Goal: Task Accomplishment & Management: Manage account settings

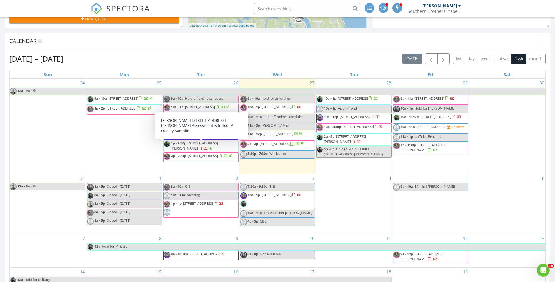
scroll to position [180, 0]
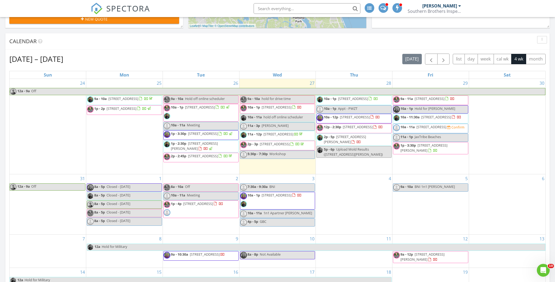
click at [368, 120] on span "507 Whirlwind Pl, St. Augustine 32095" at bounding box center [355, 117] width 30 height 5
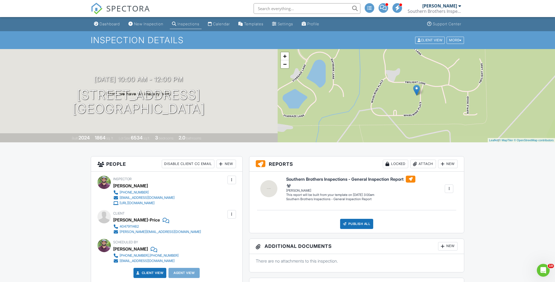
click at [450, 189] on div at bounding box center [448, 188] width 5 height 5
click at [422, 225] on div "Delete" at bounding box center [422, 226] width 11 height 6
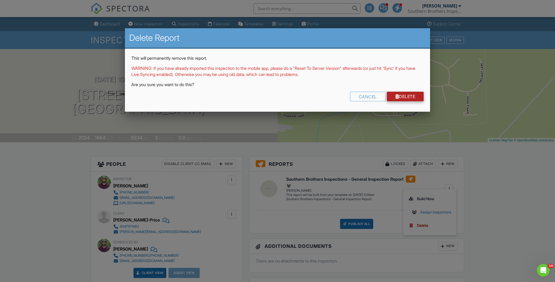
click at [404, 96] on link "Delete" at bounding box center [405, 97] width 37 height 10
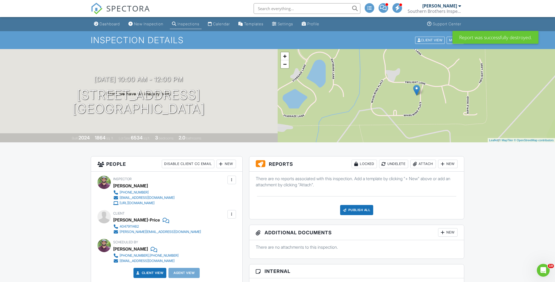
click at [445, 164] on div "New" at bounding box center [447, 164] width 19 height 9
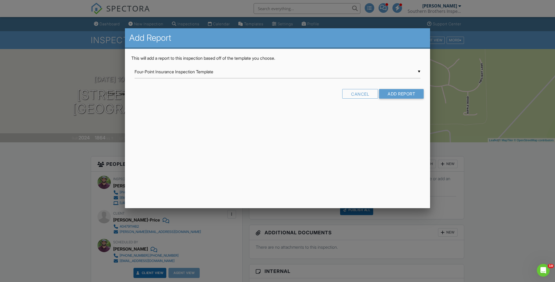
click at [418, 71] on div "▼ Four-Point Insurance Inspection Template Four-Point Insurance Inspection Temp…" at bounding box center [278, 71] width 286 height 13
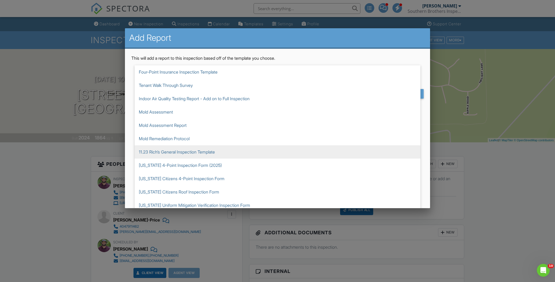
click at [185, 151] on span "11.23 Rich’s General Inspection Template" at bounding box center [278, 151] width 286 height 13
type input "11.23 Rich’s General Inspection Template"
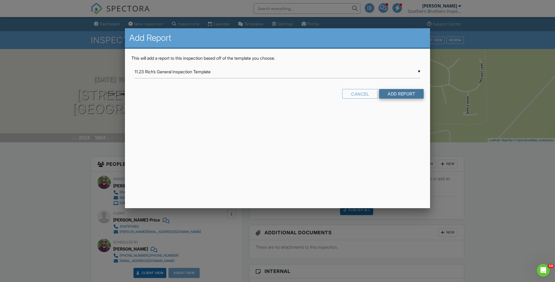
click at [398, 93] on input "Add Report" at bounding box center [401, 94] width 45 height 10
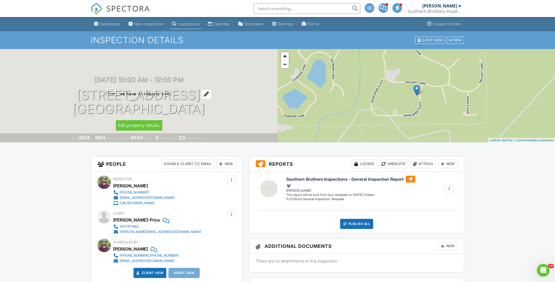
click at [212, 94] on div at bounding box center [206, 94] width 10 height 10
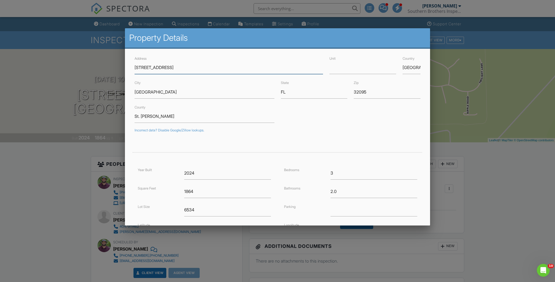
scroll to position [69, 0]
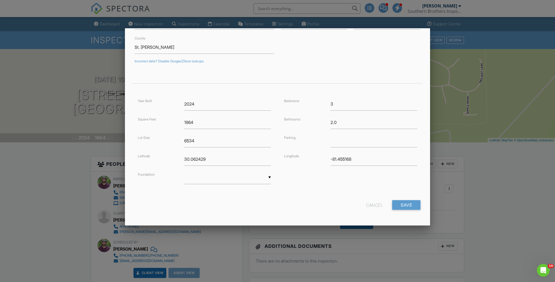
click at [45, 183] on div at bounding box center [277, 149] width 555 height 353
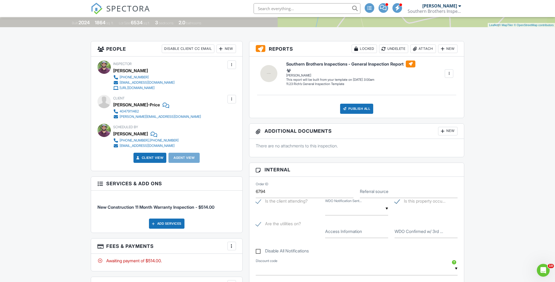
scroll to position [115, 0]
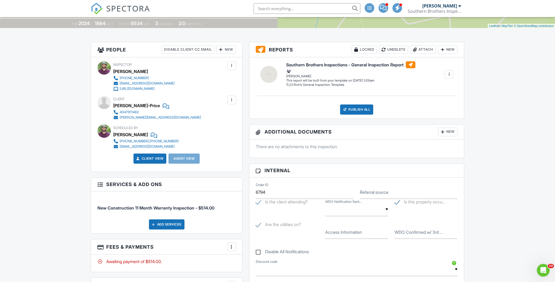
click at [152, 158] on link "Client View" at bounding box center [149, 158] width 28 height 5
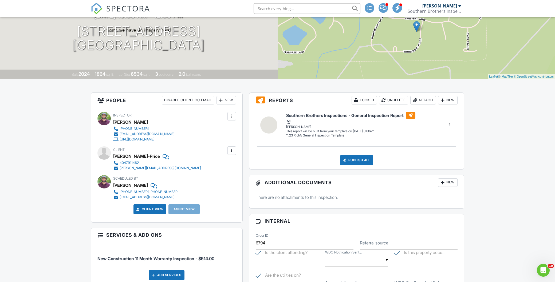
scroll to position [0, 0]
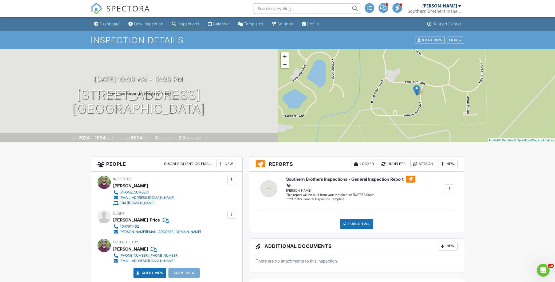
click at [111, 25] on div "Dashboard" at bounding box center [110, 24] width 20 height 5
